Goal: Navigation & Orientation: Find specific page/section

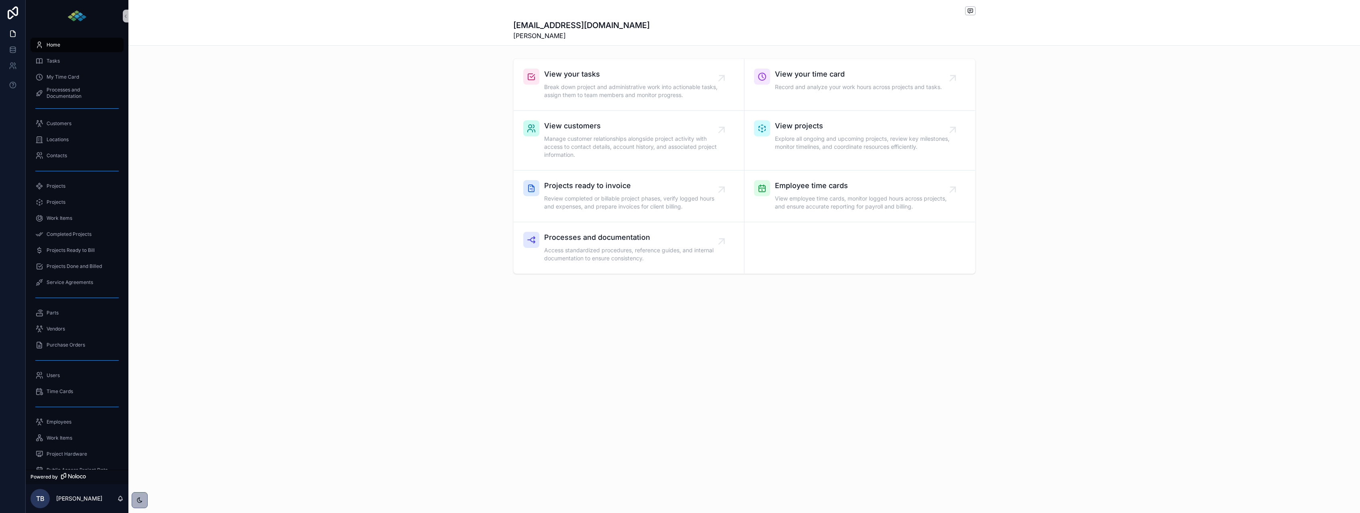
click at [314, 246] on div "View your tasks Break down project and administrative work into actionable task…" at bounding box center [744, 166] width 1232 height 222
click at [51, 61] on span "Tasks" at bounding box center [53, 61] width 13 height 6
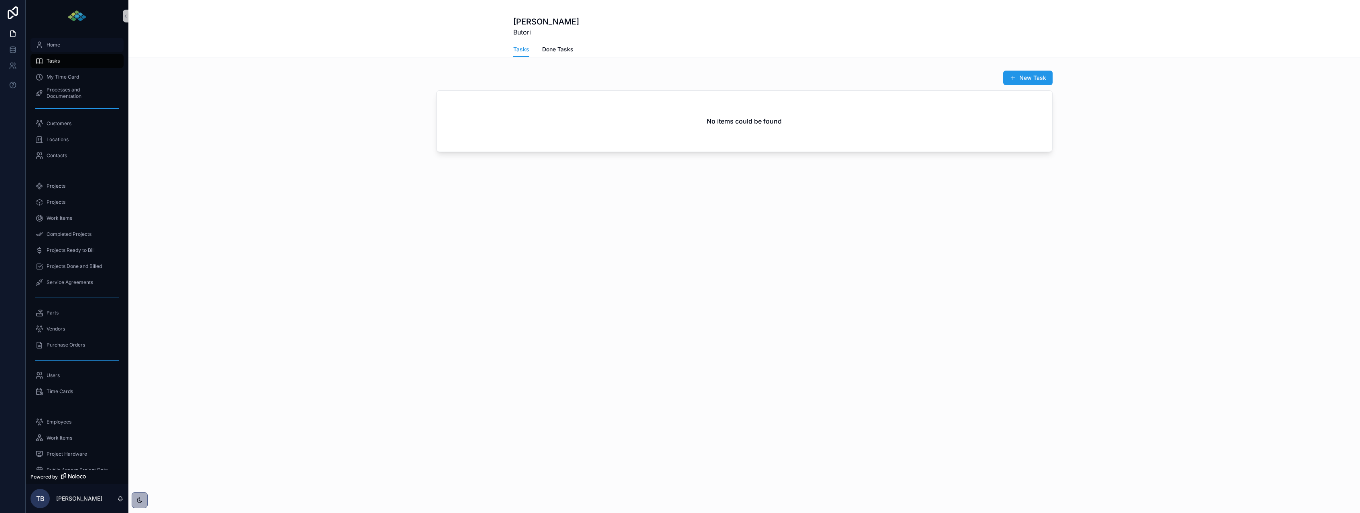
click at [48, 49] on div "Home" at bounding box center [76, 45] width 83 height 13
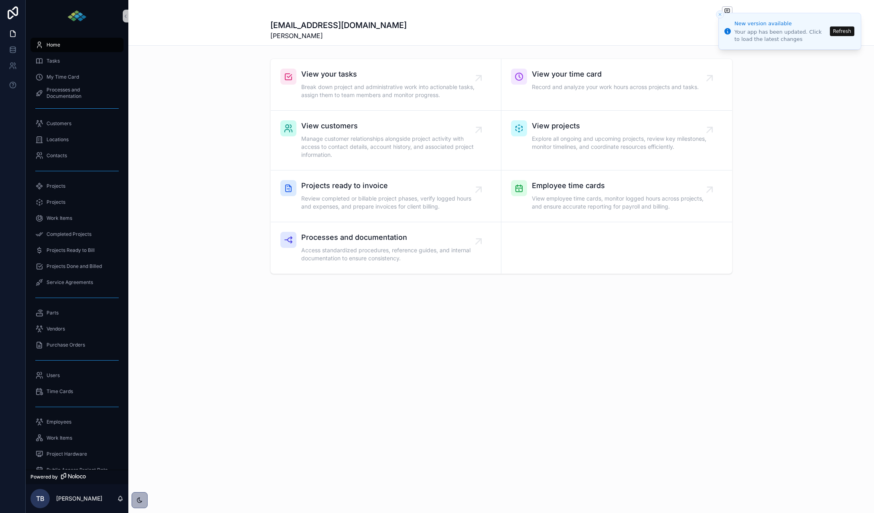
click at [839, 35] on button "Refresh" at bounding box center [842, 31] width 24 height 10
click at [720, 15] on icon "Close toast" at bounding box center [720, 14] width 5 height 5
